Goal: Information Seeking & Learning: Learn about a topic

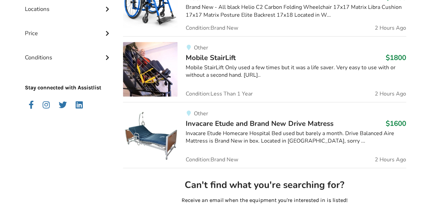
scroll to position [54, 0]
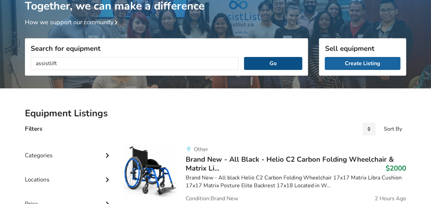
click at [263, 58] on button "Go" at bounding box center [273, 63] width 58 height 13
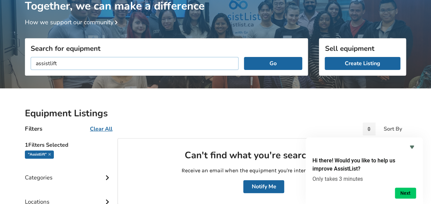
click at [48, 64] on input "assistlift" at bounding box center [135, 63] width 208 height 13
type input "assist lift"
click at [272, 59] on button "Go" at bounding box center [273, 63] width 58 height 13
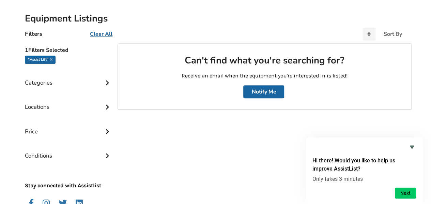
scroll to position [90, 0]
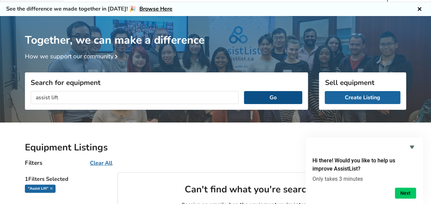
scroll to position [20, 0]
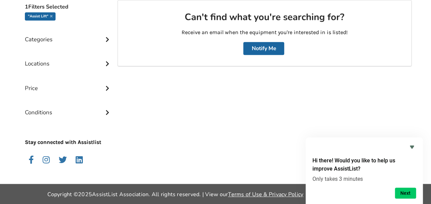
scroll to position [158, 0]
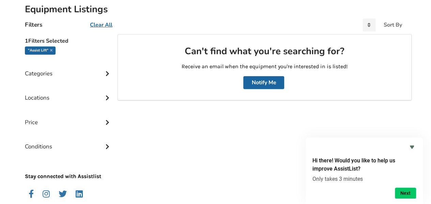
click at [47, 75] on div "Categories" at bounding box center [68, 68] width 87 height 24
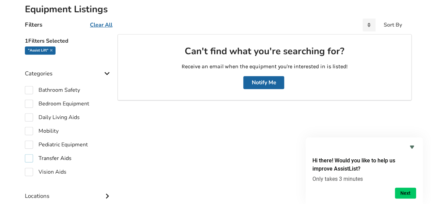
click at [61, 156] on label "Transfer Aids" at bounding box center [48, 158] width 47 height 8
checkbox input "true"
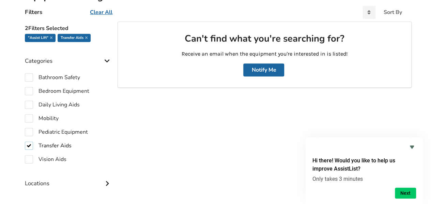
scroll to position [204, 0]
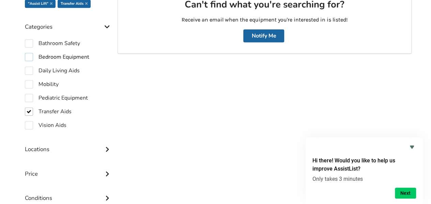
click at [60, 56] on label "Bedroom Equipment" at bounding box center [57, 57] width 64 height 8
checkbox input "true"
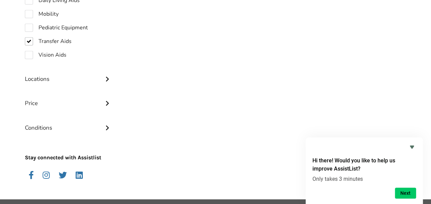
scroll to position [301, 0]
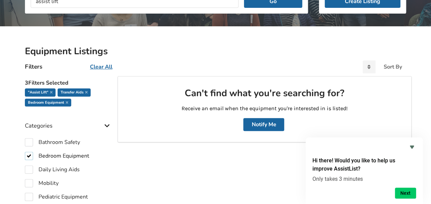
scroll to position [68, 0]
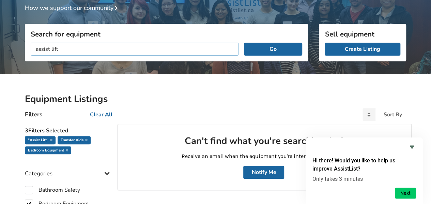
drag, startPoint x: 61, startPoint y: 49, endPoint x: 30, endPoint y: 53, distance: 30.5
click at [31, 53] on input "assist lift" at bounding box center [135, 49] width 208 height 13
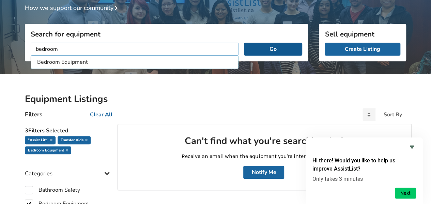
type input "bedroom"
click at [268, 45] on button "Go" at bounding box center [273, 49] width 58 height 13
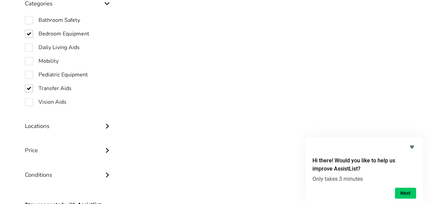
scroll to position [238, 0]
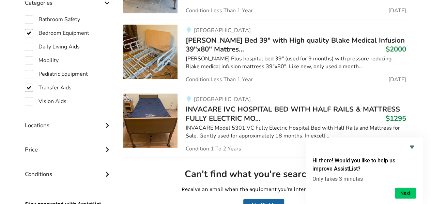
click at [266, 76] on div at bounding box center [296, 76] width 220 height 1
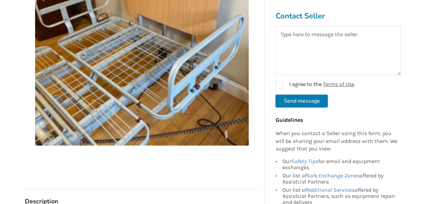
scroll to position [185, 0]
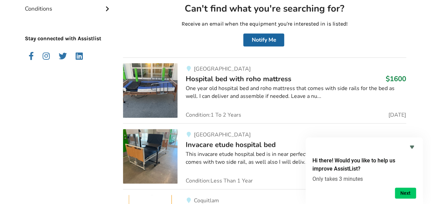
scroll to position [443, 0]
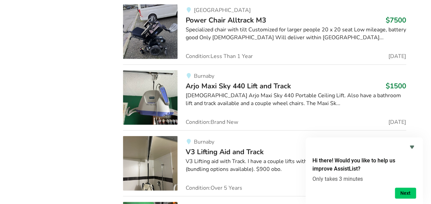
scroll to position [7322, 0]
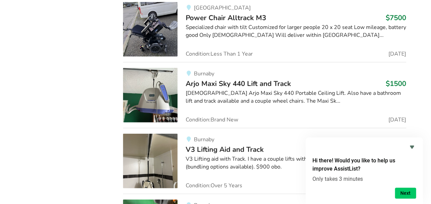
click at [146, 68] on img at bounding box center [150, 95] width 55 height 55
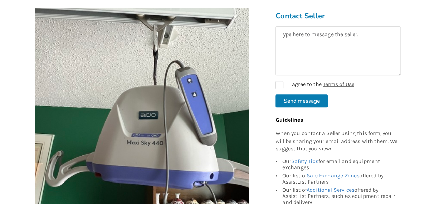
scroll to position [102, 0]
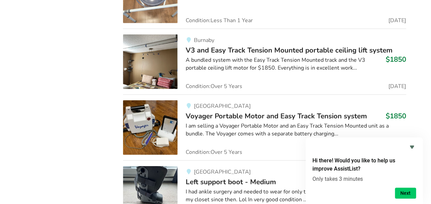
scroll to position [11259, 0]
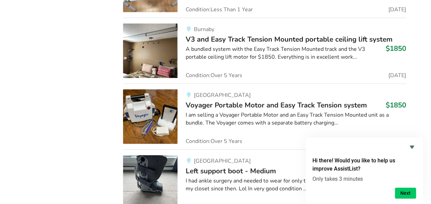
click at [163, 89] on img at bounding box center [150, 116] width 55 height 55
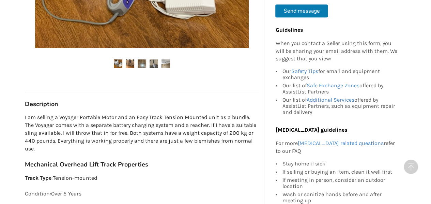
scroll to position [307, 0]
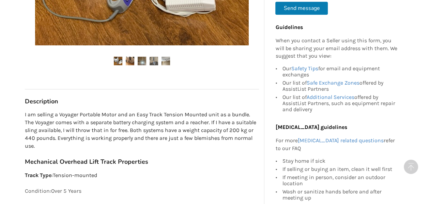
click at [134, 59] on img at bounding box center [130, 61] width 9 height 9
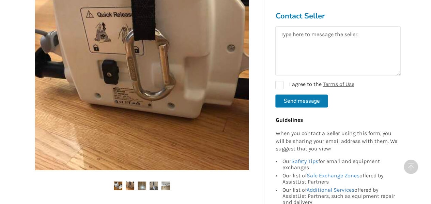
scroll to position [170, 0]
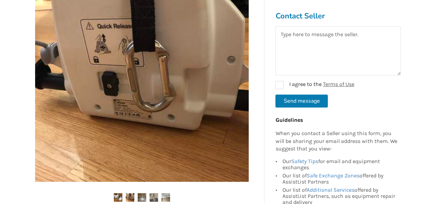
click at [142, 196] on img at bounding box center [142, 197] width 9 height 9
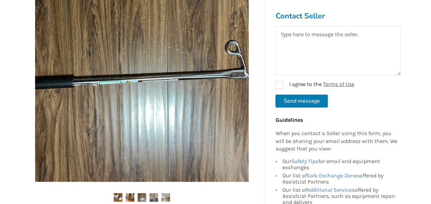
click at [154, 197] on img at bounding box center [154, 197] width 9 height 9
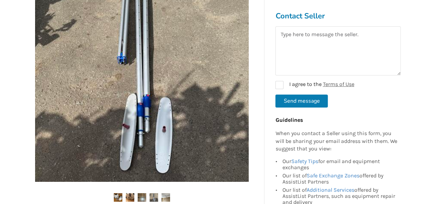
click at [166, 197] on img at bounding box center [165, 197] width 9 height 9
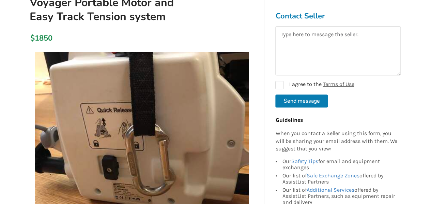
scroll to position [68, 0]
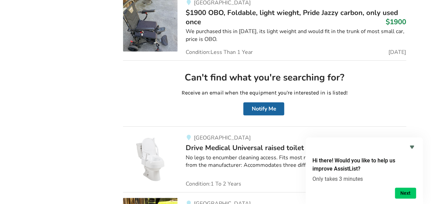
scroll to position [11714, 0]
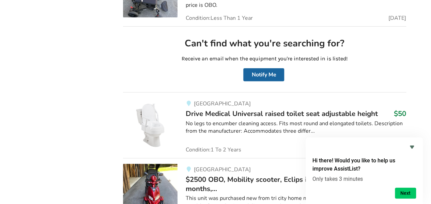
click at [152, 98] on img at bounding box center [150, 125] width 55 height 55
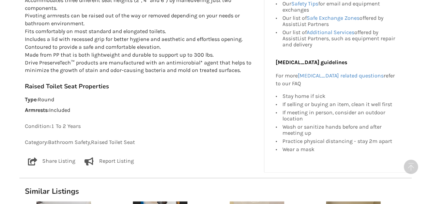
scroll to position [443, 0]
